Goal: Check status: Check status

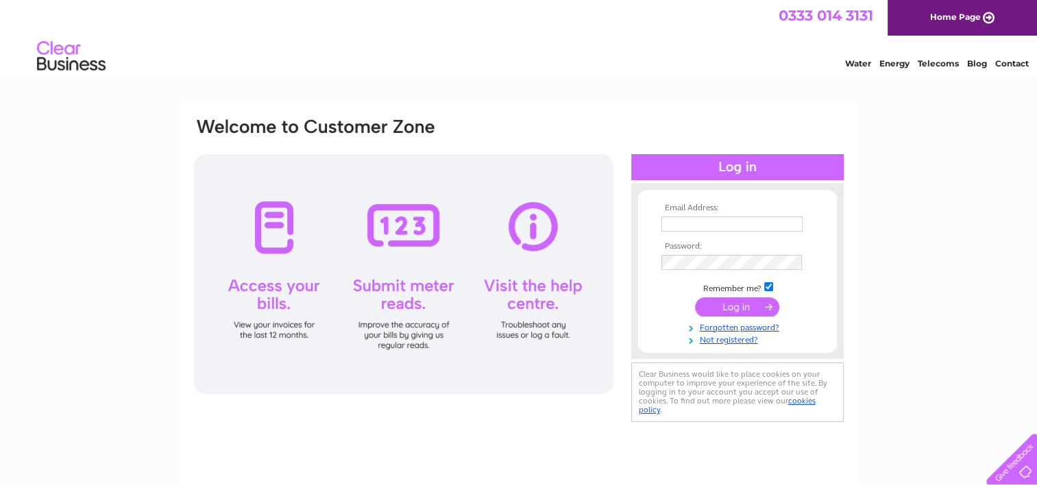
click at [715, 221] on input "text" at bounding box center [731, 224] width 141 height 15
type input "hector@leisuretvrights.com"
click at [695, 298] on input "submit" at bounding box center [737, 307] width 84 height 19
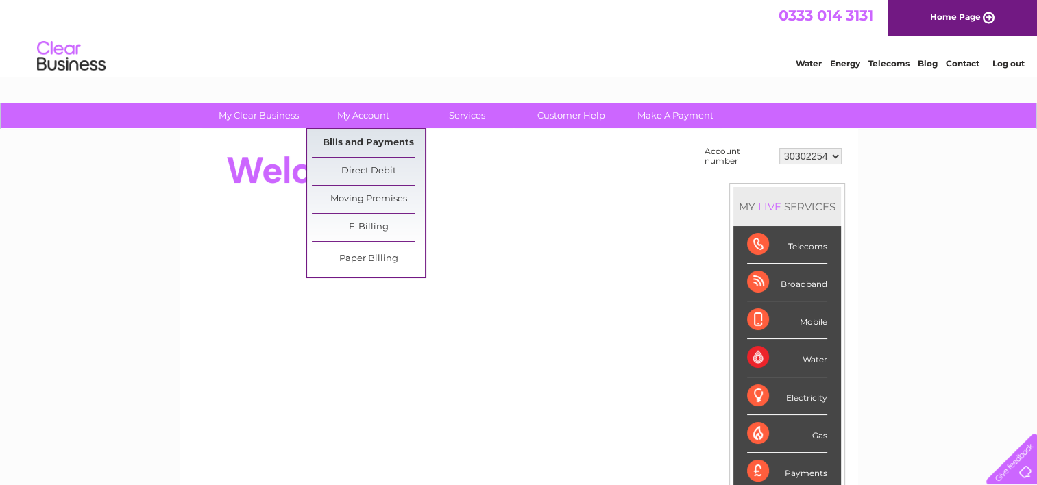
click at [370, 142] on link "Bills and Payments" at bounding box center [368, 143] width 113 height 27
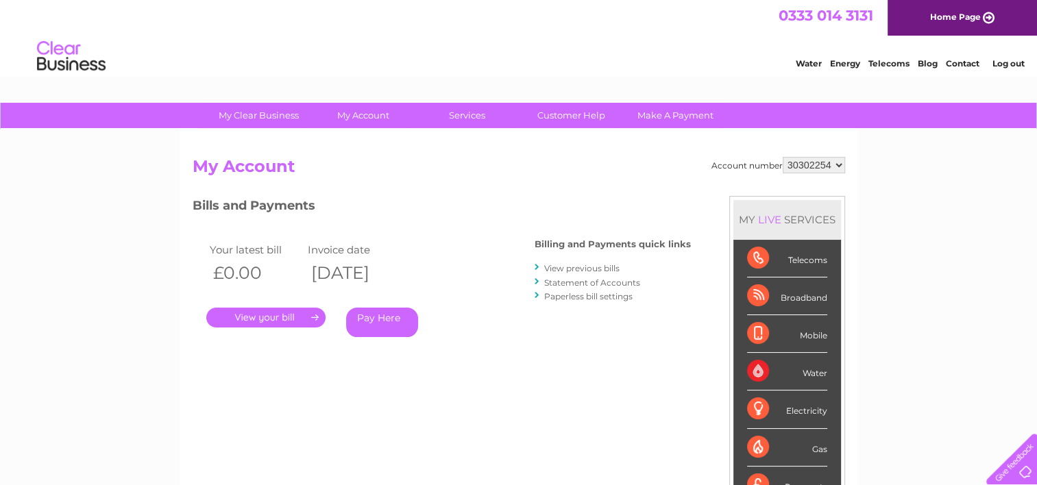
click at [295, 321] on link "." at bounding box center [265, 318] width 119 height 20
click at [585, 353] on div "Bills and Payments Billing and Payments quick links View previous bills Stateme…" at bounding box center [442, 276] width 498 height 161
click at [576, 269] on link "View previous bills" at bounding box center [581, 268] width 75 height 10
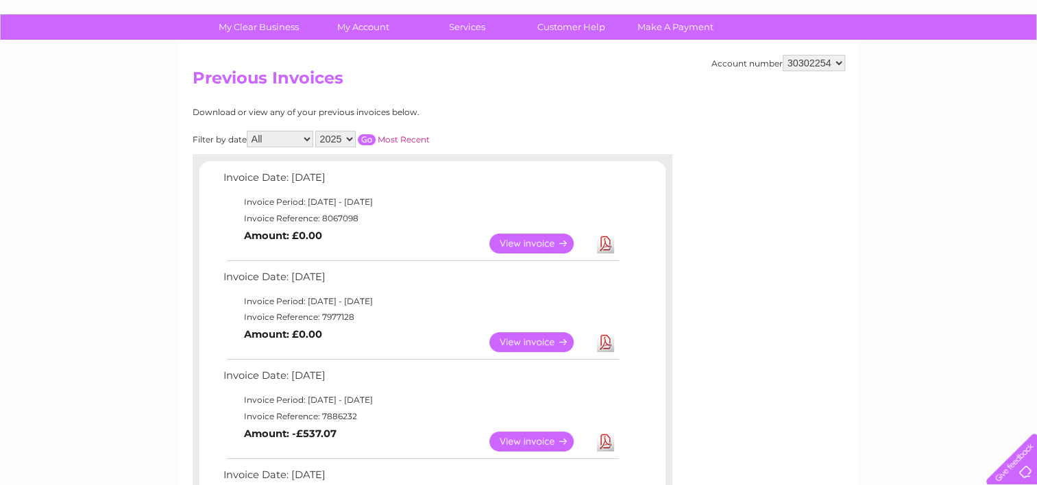
scroll to position [114, 0]
